Goal: Information Seeking & Learning: Learn about a topic

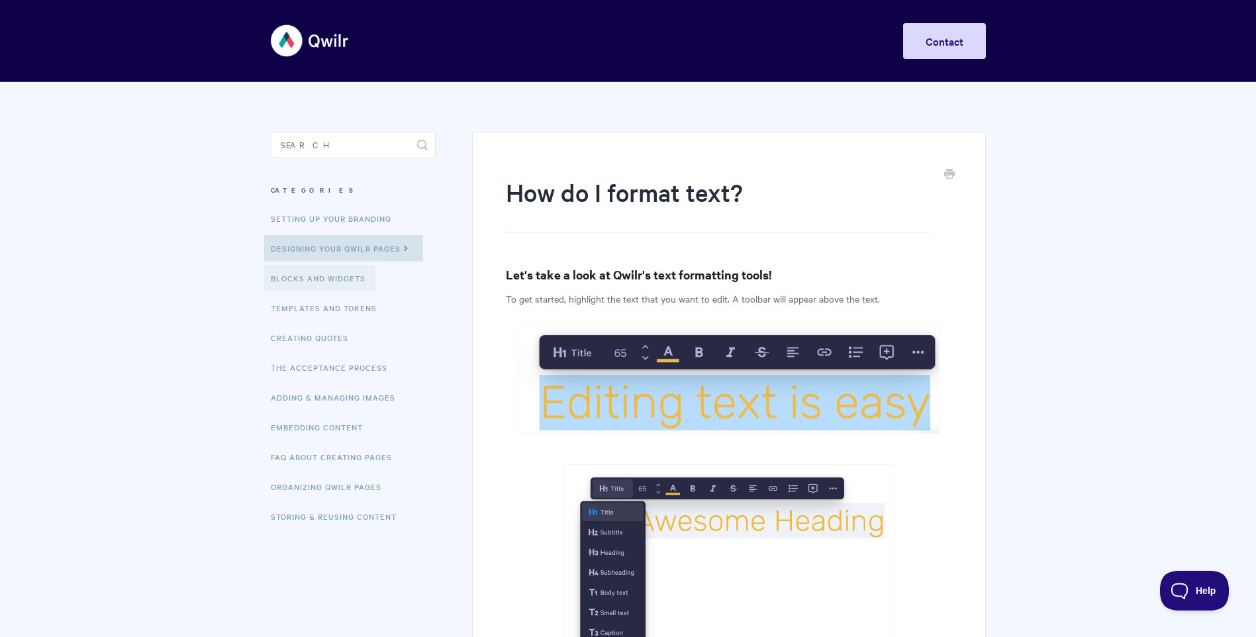
click at [304, 277] on link "Blocks and Widgets" at bounding box center [319, 278] width 111 height 26
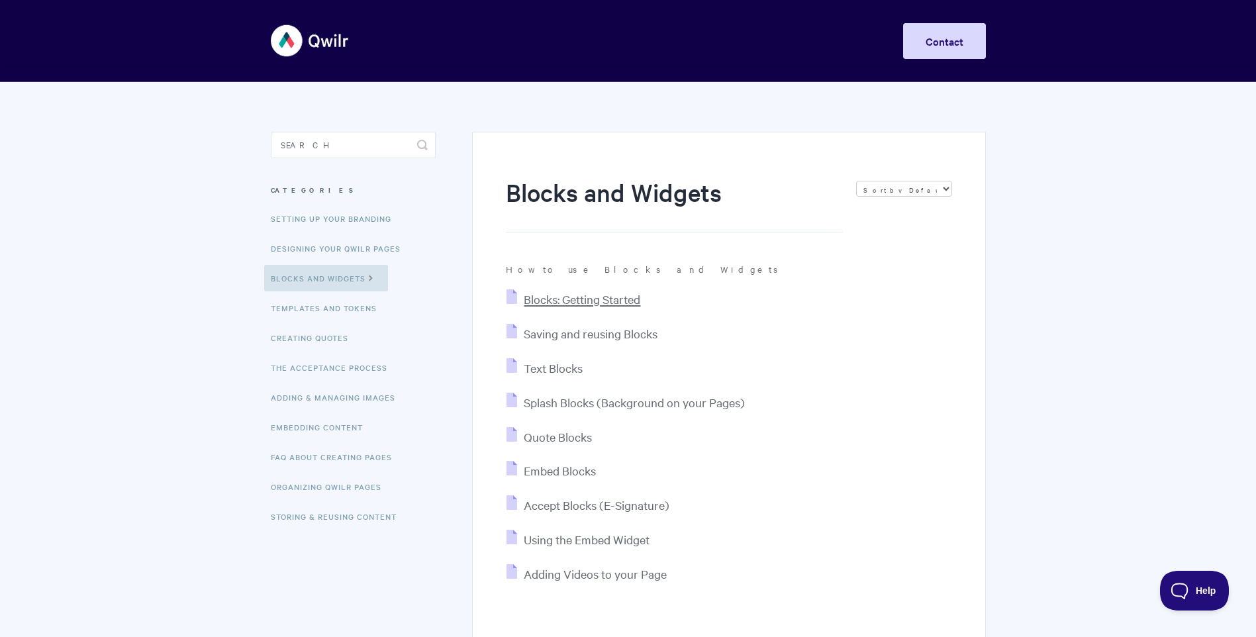
click at [588, 297] on span "Blocks: Getting Started" at bounding box center [582, 298] width 116 height 15
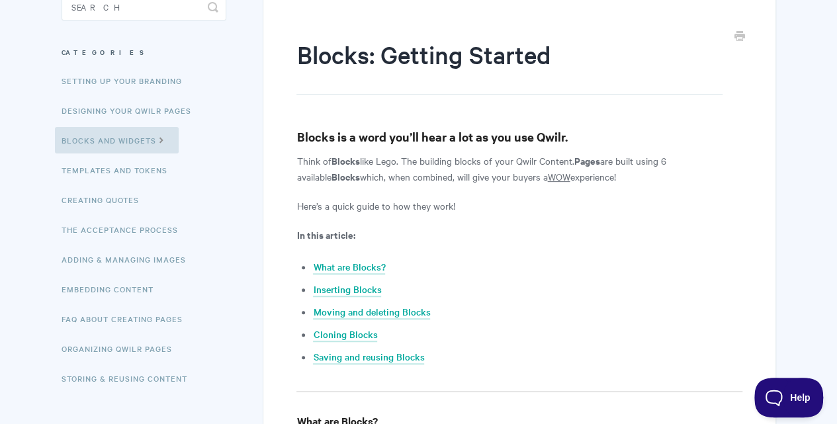
scroll to position [135, 0]
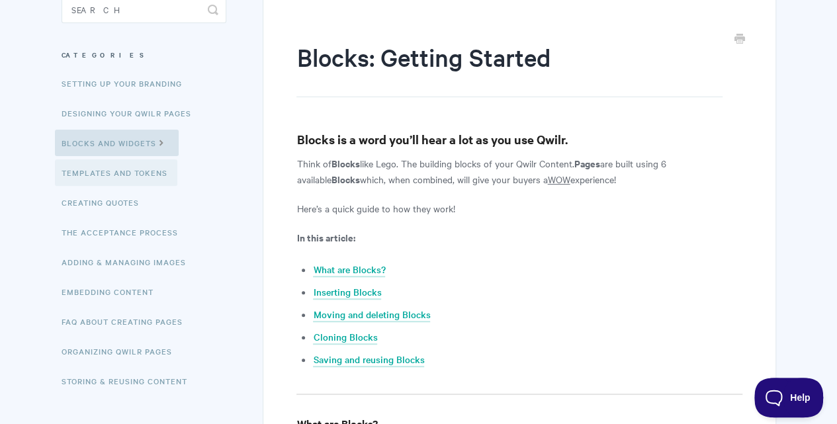
click at [131, 175] on link "Templates and Tokens" at bounding box center [116, 173] width 122 height 26
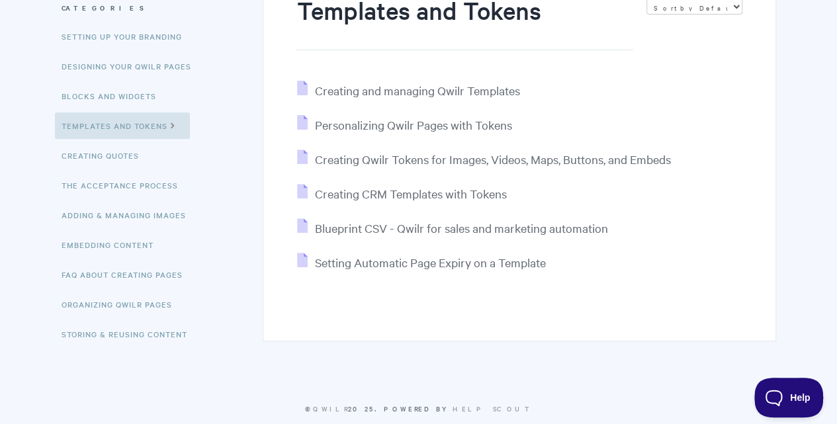
scroll to position [161, 0]
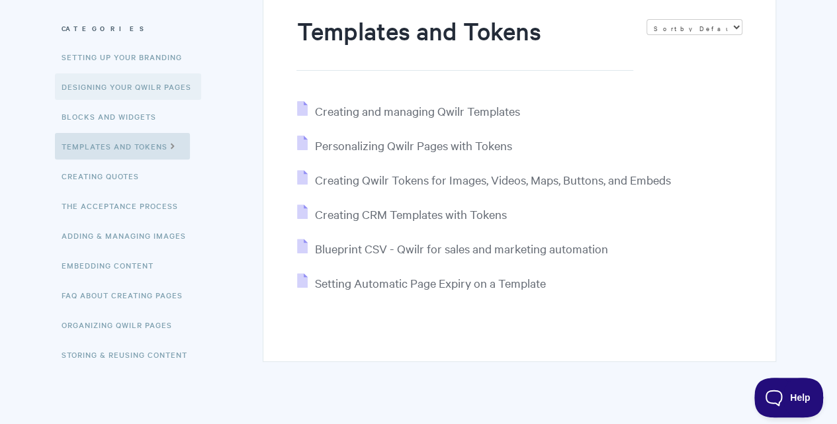
click at [164, 87] on link "Designing Your Qwilr Pages" at bounding box center [128, 86] width 146 height 26
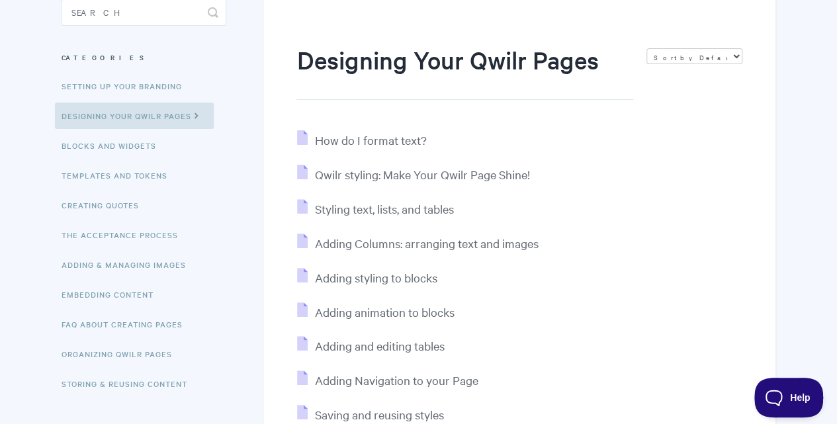
scroll to position [176, 0]
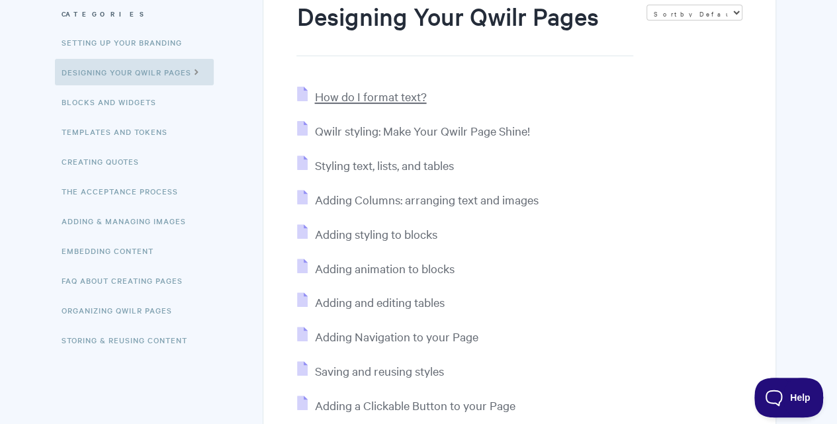
click at [369, 95] on span "How do I format text?" at bounding box center [370, 96] width 112 height 15
click at [355, 134] on span "Qwilr styling: Make Your Qwilr Page Shine!" at bounding box center [421, 130] width 215 height 15
click at [393, 167] on span "Styling text, lists, and tables" at bounding box center [383, 165] width 139 height 15
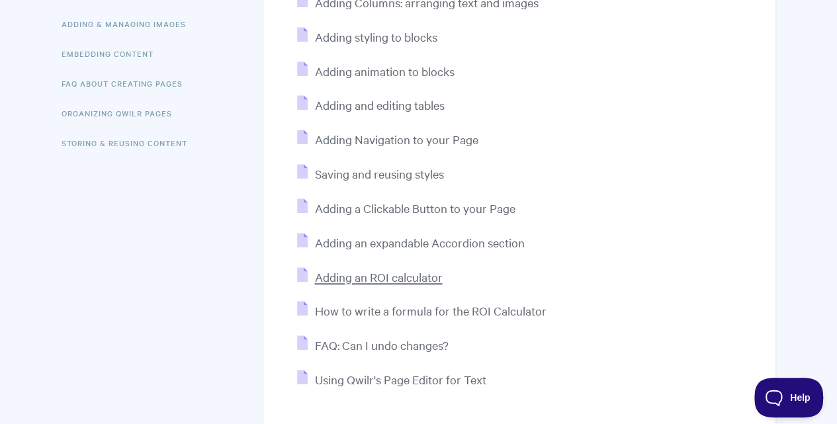
scroll to position [353, 0]
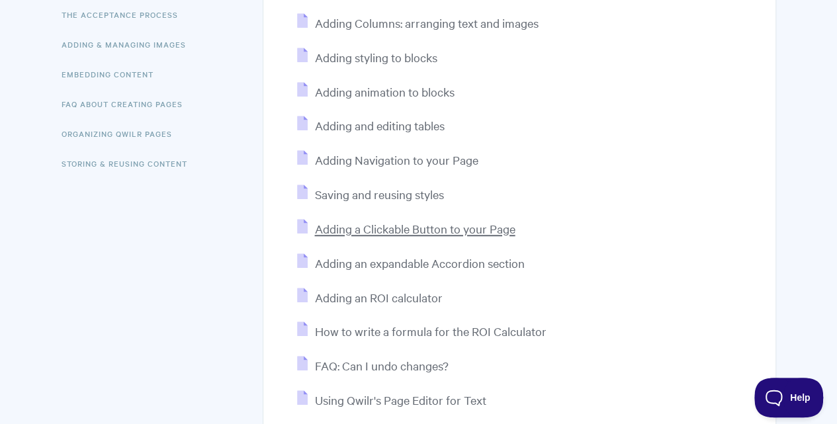
click at [407, 230] on span "Adding a Clickable Button to your Page" at bounding box center [414, 228] width 201 height 15
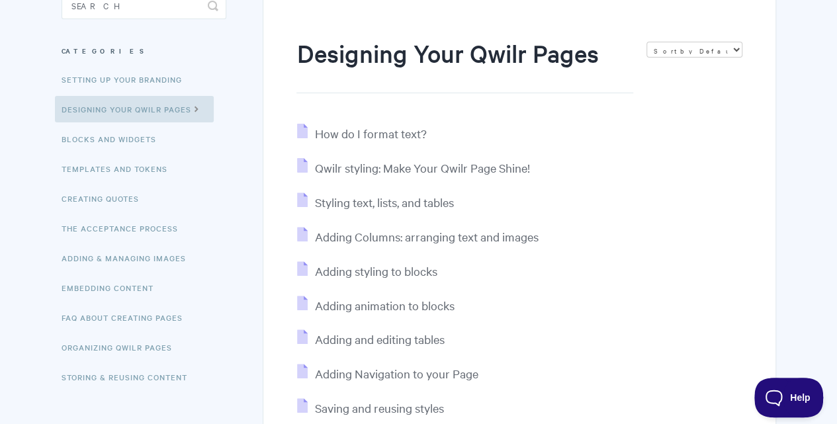
scroll to position [132, 0]
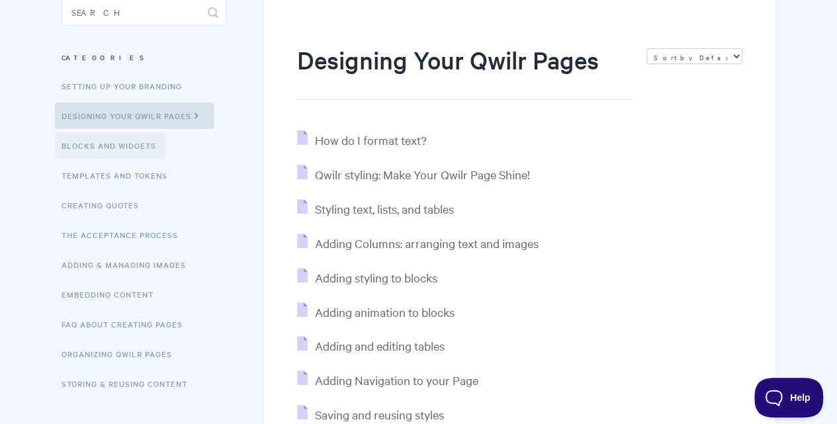
click at [119, 150] on link "Blocks and Widgets" at bounding box center [110, 145] width 111 height 26
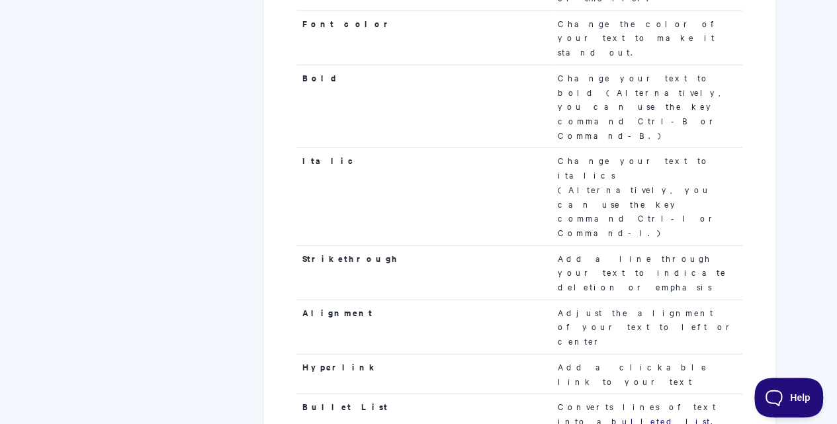
scroll to position [1611, 0]
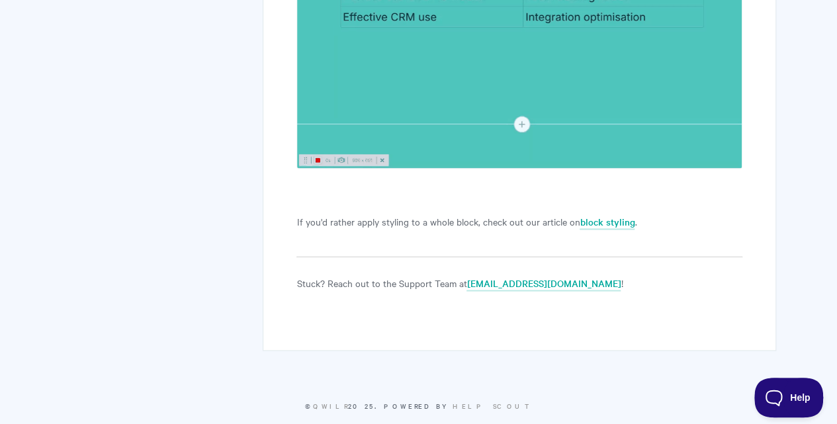
scroll to position [3452, 0]
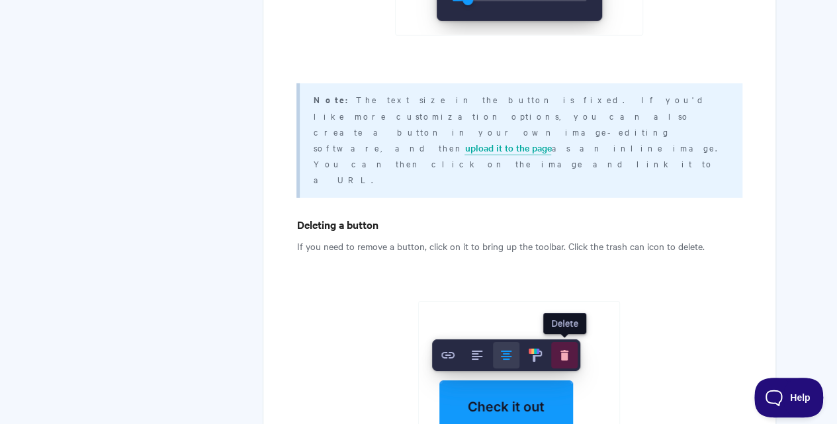
scroll to position [2162, 0]
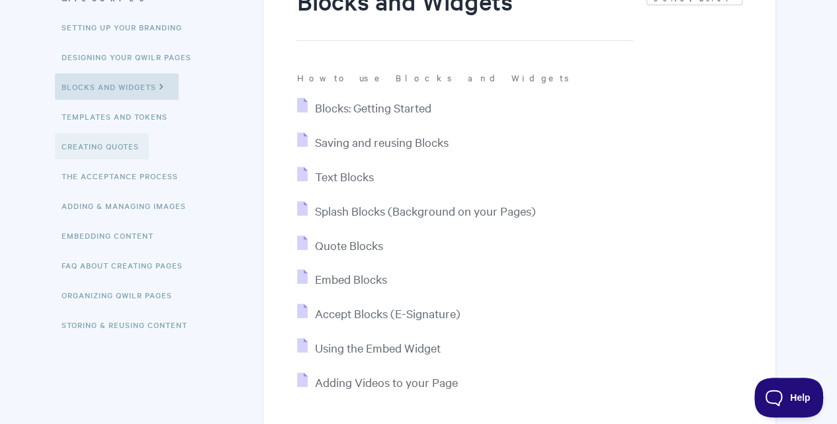
scroll to position [176, 0]
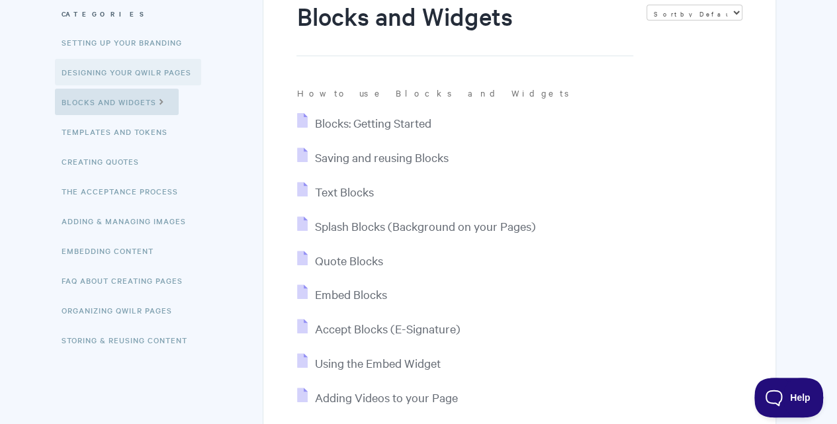
click at [111, 73] on link "Designing Your Qwilr Pages" at bounding box center [128, 72] width 146 height 26
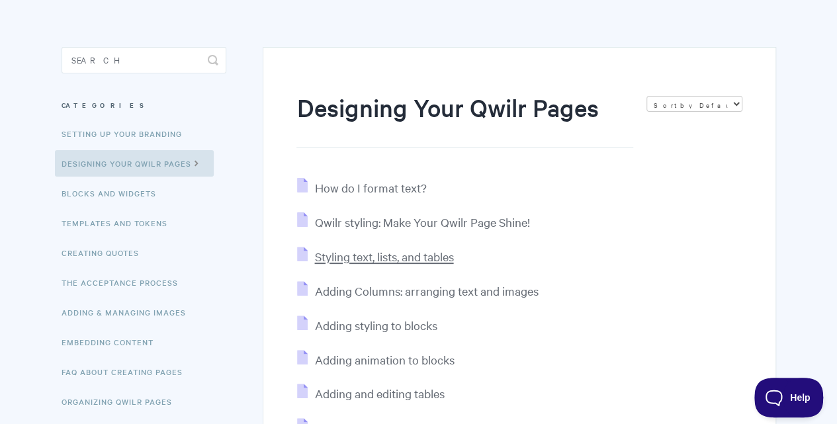
scroll to position [88, 0]
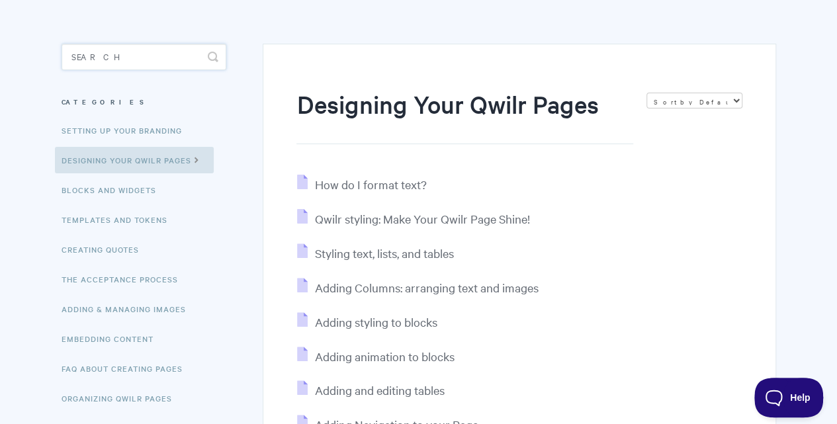
click at [101, 56] on input "Search" at bounding box center [144, 57] width 165 height 26
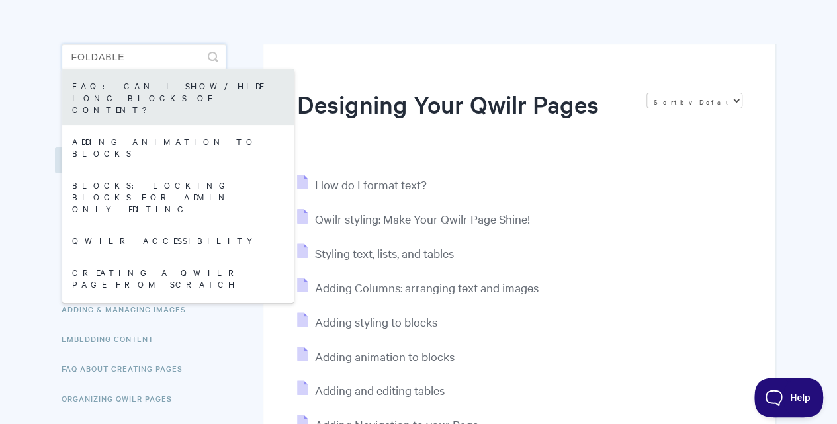
type input "foldable"
click at [112, 97] on link "FAQ: Can I show/hide long blocks of content?" at bounding box center [178, 97] width 232 height 56
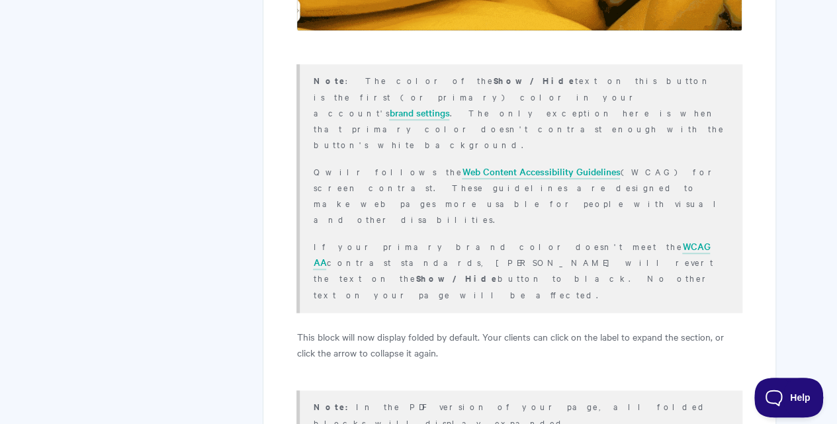
scroll to position [662, 0]
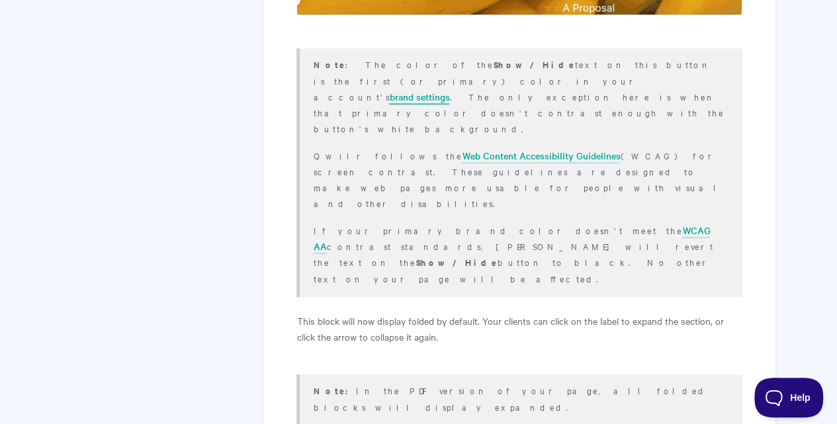
click at [389, 90] on link "brand settings" at bounding box center [419, 97] width 60 height 15
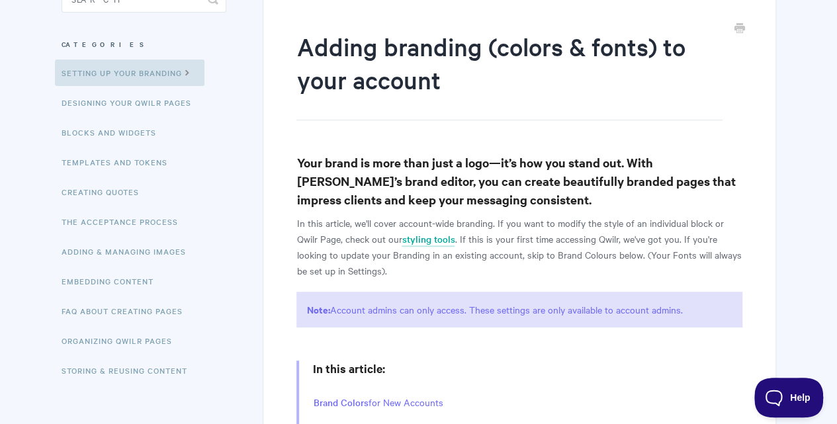
scroll to position [176, 0]
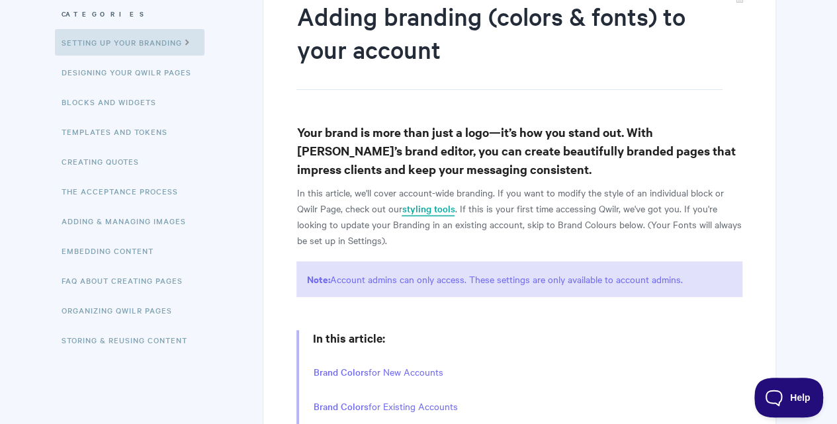
click at [434, 209] on link "styling tools" at bounding box center [428, 209] width 53 height 15
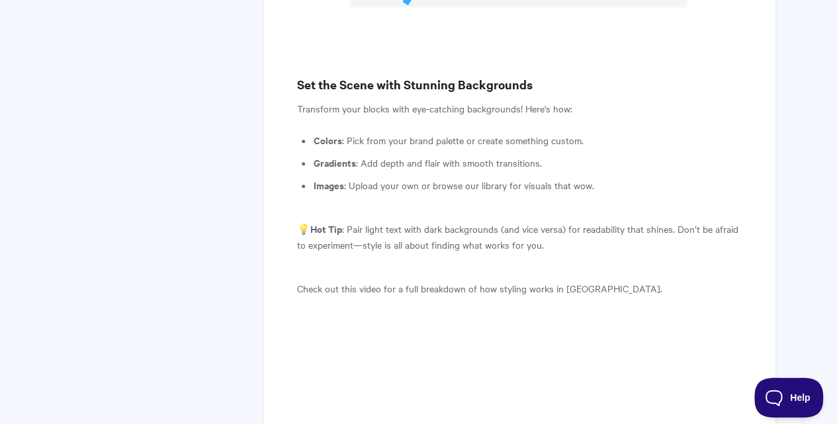
scroll to position [662, 0]
